Goal: Information Seeking & Learning: Learn about a topic

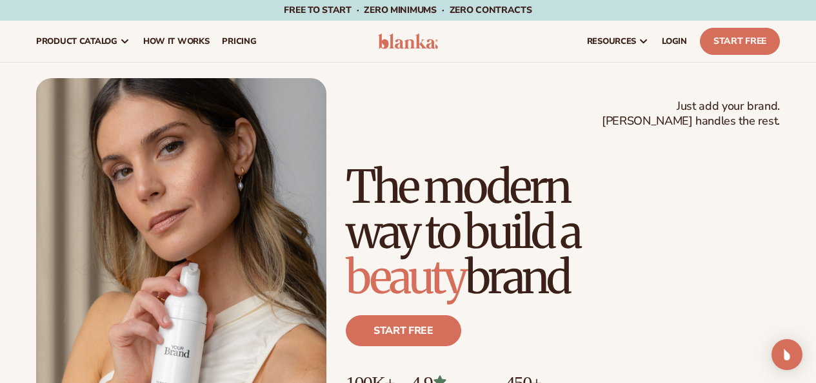
scroll to position [129, 0]
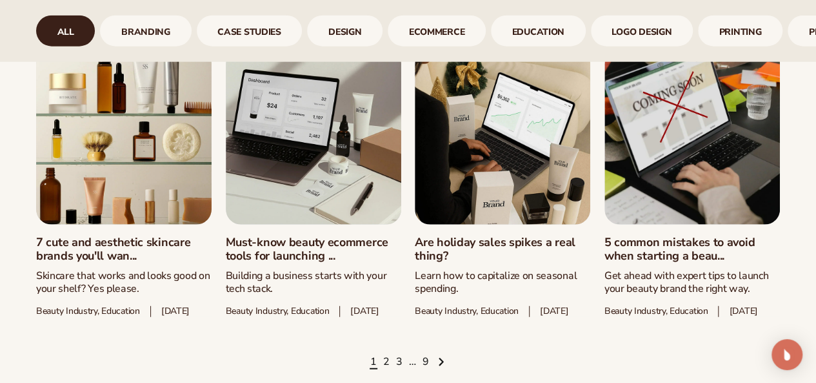
scroll to position [1613, 0]
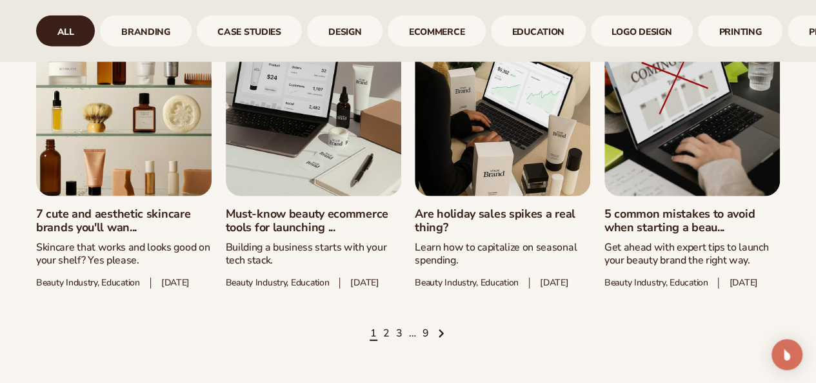
click at [692, 235] on link "5 common mistakes to avoid when starting a beau..." at bounding box center [692, 221] width 175 height 28
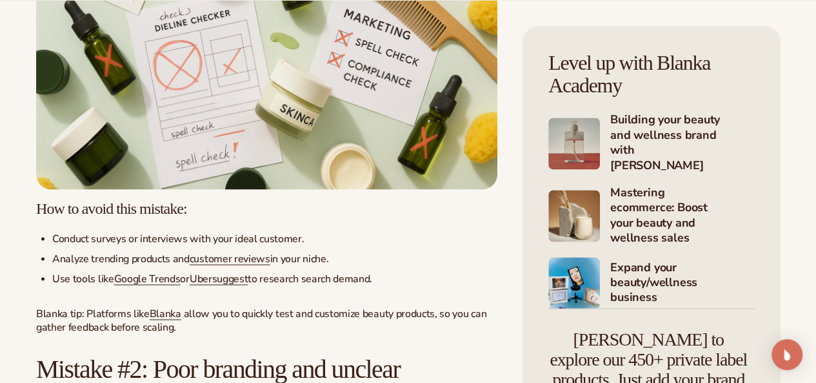
scroll to position [1226, 0]
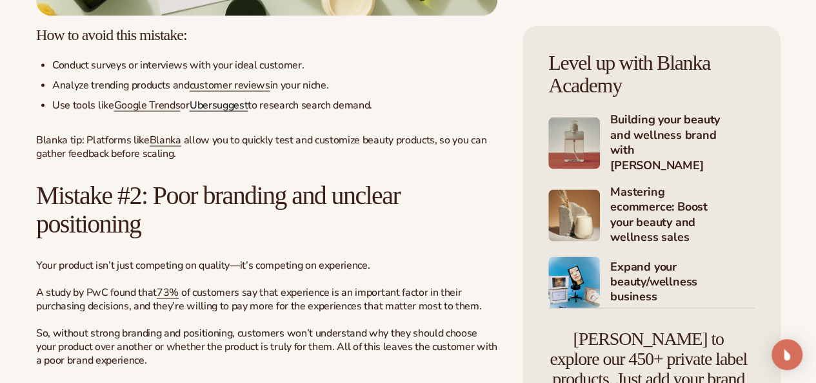
click at [232, 113] on link "Ubersuggest" at bounding box center [219, 106] width 58 height 14
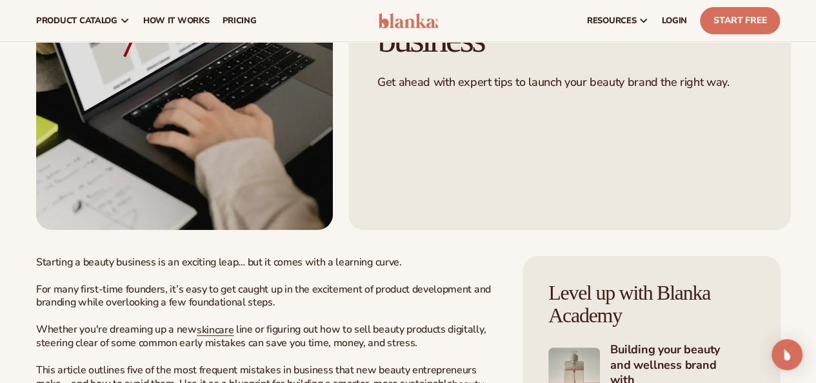
scroll to position [0, 0]
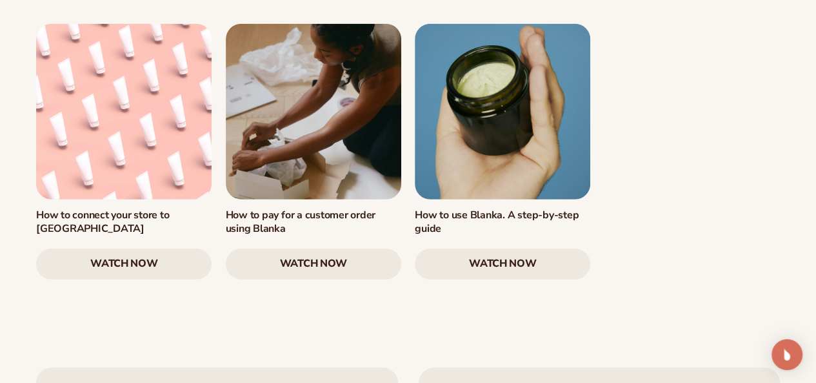
scroll to position [1807, 0]
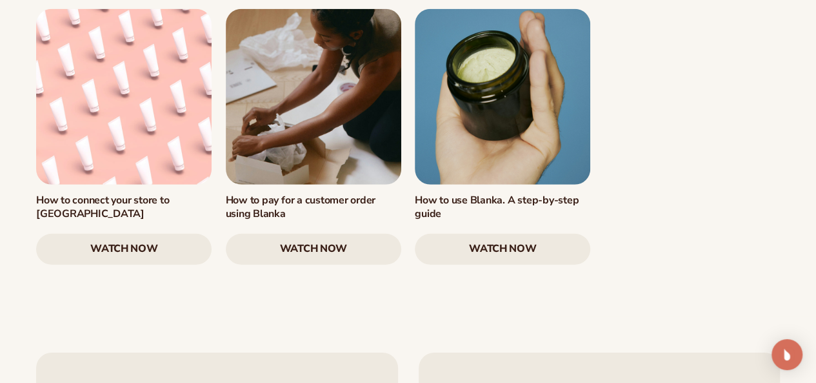
click at [301, 265] on link "watch now" at bounding box center [313, 249] width 175 height 31
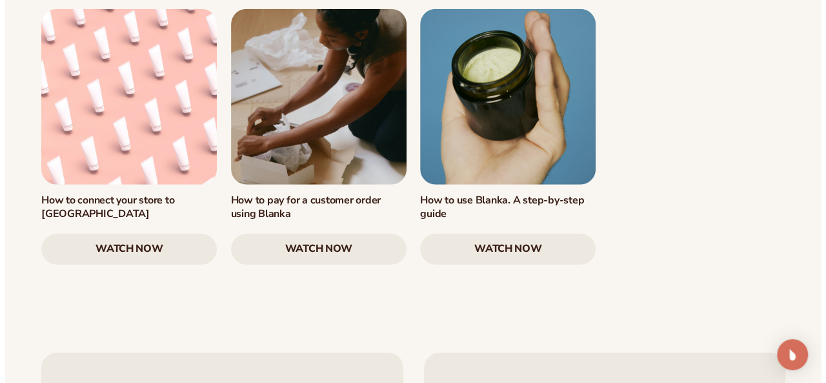
scroll to position [1814, 0]
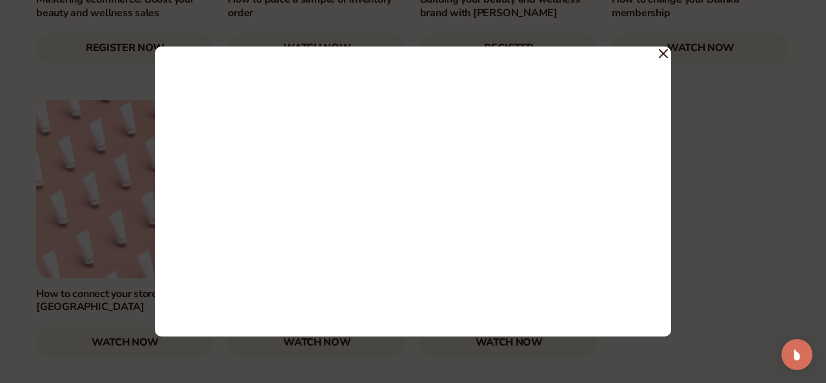
click at [663, 53] on icon at bounding box center [663, 54] width 8 height 8
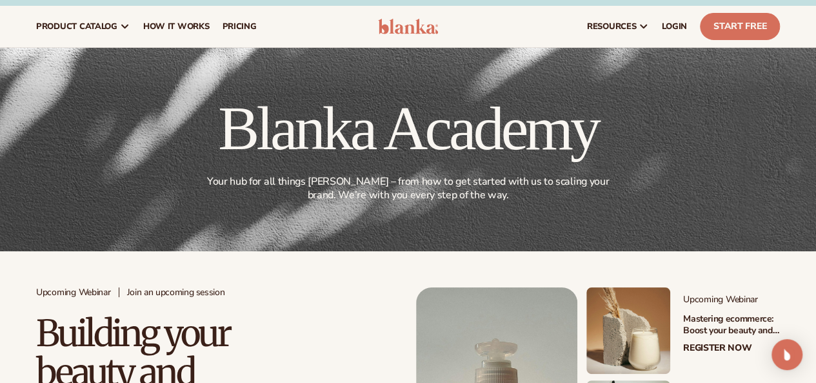
scroll to position [0, 0]
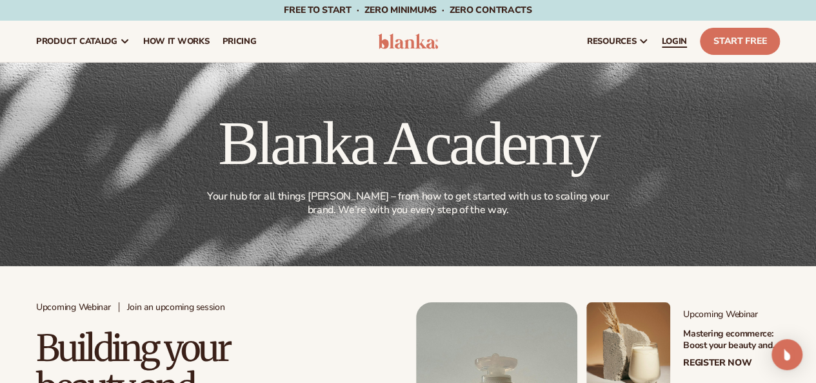
click at [670, 42] on span "LOGIN" at bounding box center [674, 41] width 25 height 10
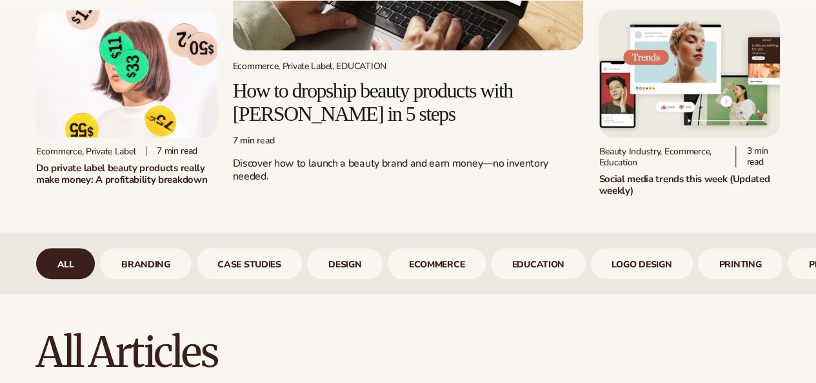
scroll to position [256, 0]
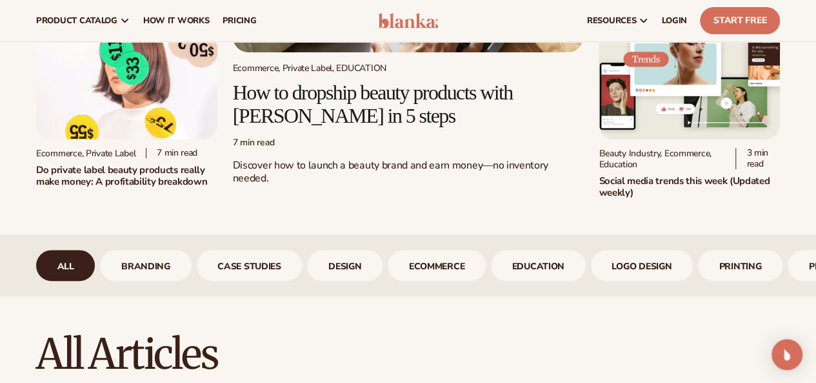
click at [292, 113] on h2 "How to dropship beauty products with [PERSON_NAME] in 5 steps" at bounding box center [408, 103] width 351 height 45
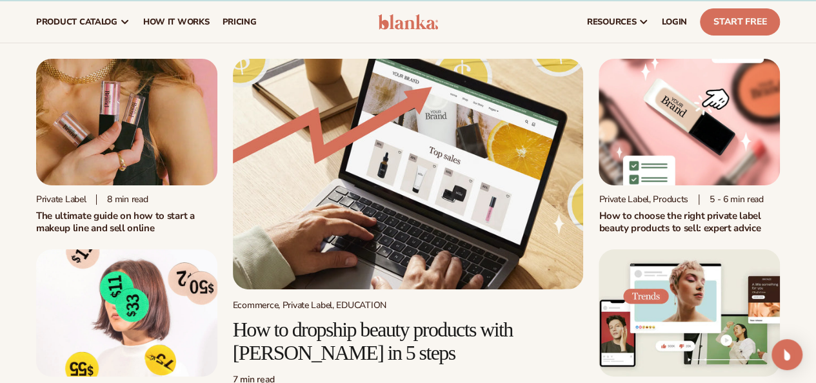
scroll to position [0, 0]
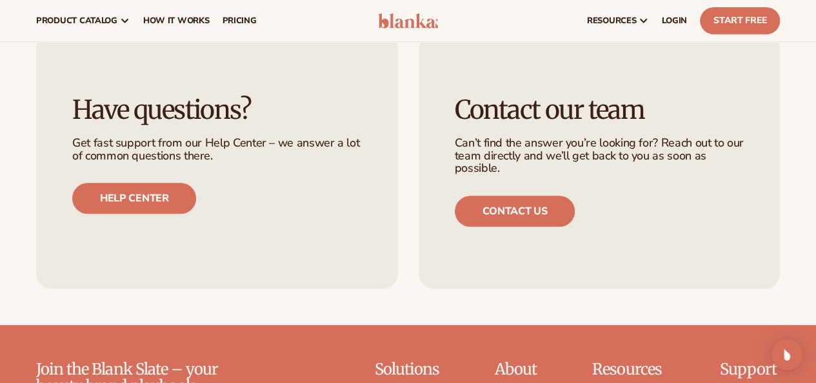
scroll to position [5097, 0]
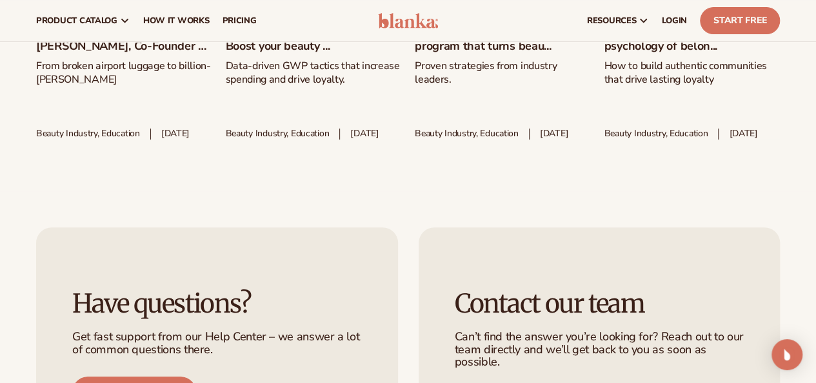
click at [268, 54] on link "Gift with purchase strategy: Boost your beauty ..." at bounding box center [314, 40] width 176 height 28
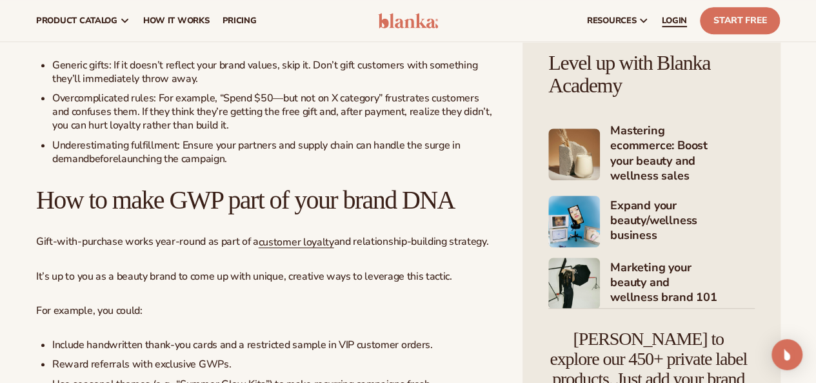
scroll to position [2774, 0]
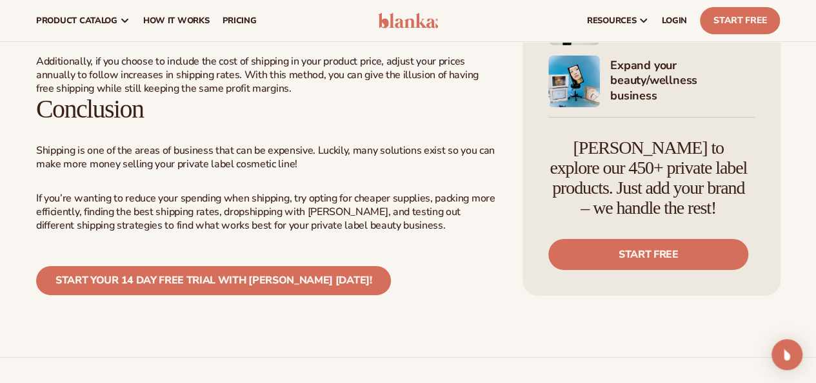
scroll to position [2258, 0]
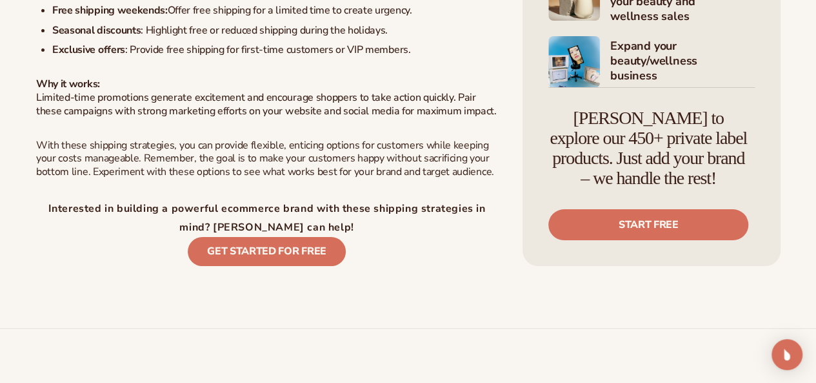
scroll to position [2516, 0]
